Goal: Task Accomplishment & Management: Use online tool/utility

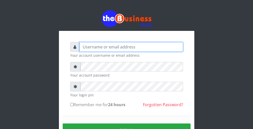
type input "wergbac8"
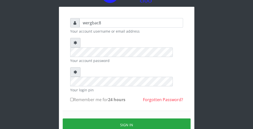
scroll to position [30, 0]
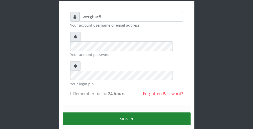
click at [174, 112] on button "Sign in" at bounding box center [127, 118] width 128 height 13
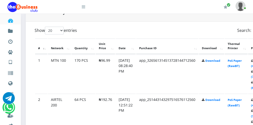
scroll to position [251, 10]
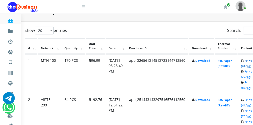
click at [251, 66] on link "Print (44/pg)" at bounding box center [246, 63] width 11 height 9
